Goal: Task Accomplishment & Management: Manage account settings

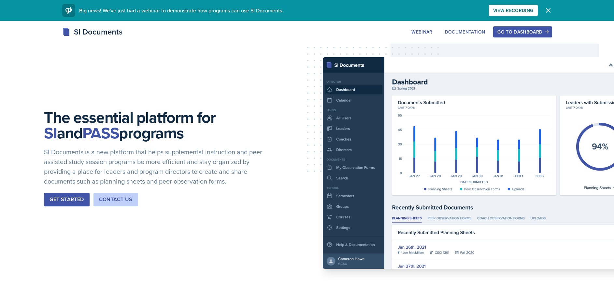
click at [548, 11] on icon "button" at bounding box center [548, 10] width 4 height 4
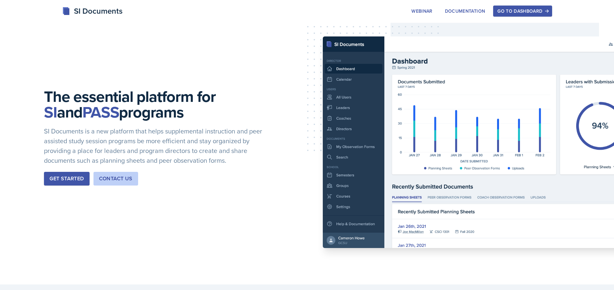
click at [67, 178] on div "Get Started" at bounding box center [67, 179] width 34 height 8
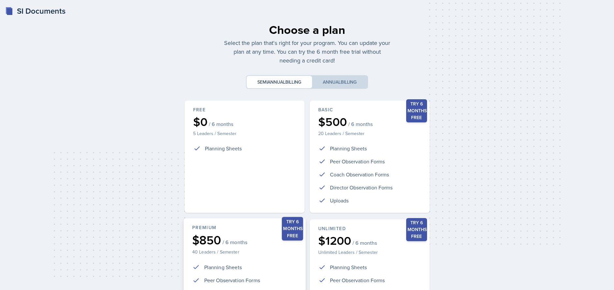
scroll to position [96, 0]
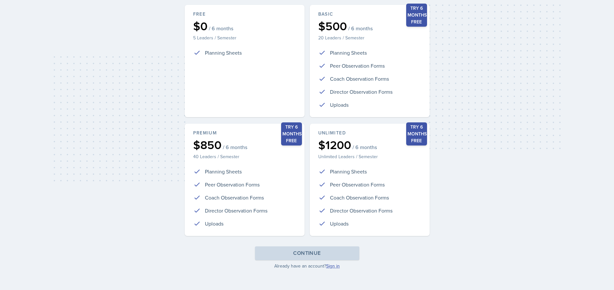
click at [334, 267] on link "Sign in" at bounding box center [333, 266] width 14 height 7
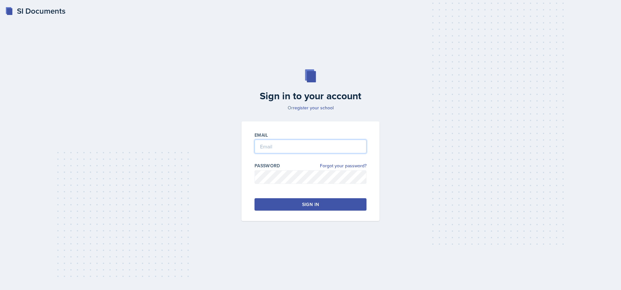
type input "[EMAIL_ADDRESS][DOMAIN_NAME]"
click at [297, 209] on button "Sign in" at bounding box center [311, 204] width 112 height 12
